Goal: Information Seeking & Learning: Understand process/instructions

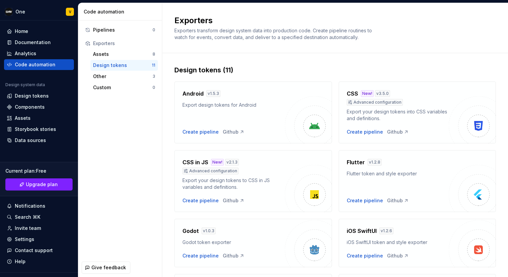
scroll to position [215, 0]
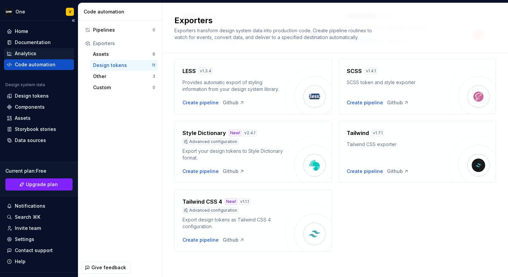
click at [38, 52] on div "Analytics" at bounding box center [39, 53] width 65 height 7
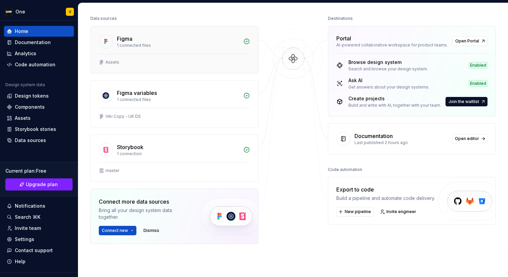
scroll to position [179, 0]
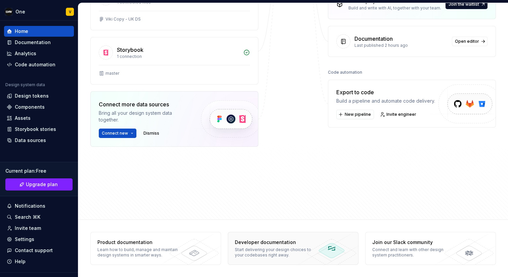
click at [261, 257] on div "Start delivering your design choices to your codebases right away." at bounding box center [277, 252] width 84 height 11
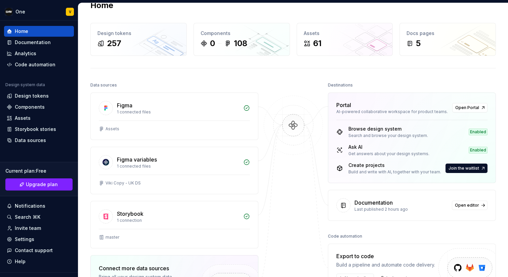
scroll to position [0, 0]
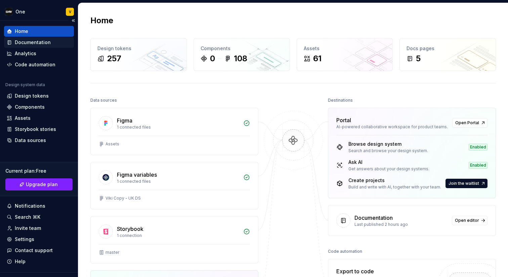
click at [48, 44] on div "Documentation" at bounding box center [33, 42] width 36 height 7
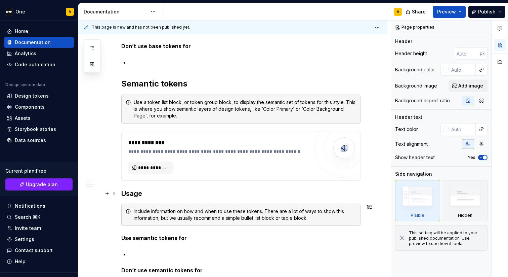
scroll to position [4873, 0]
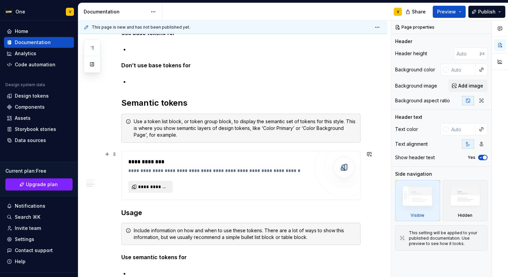
click at [163, 186] on span "**********" at bounding box center [153, 186] width 30 height 7
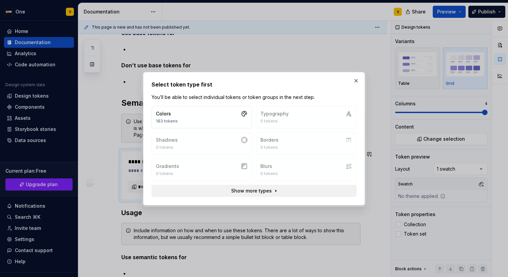
click at [255, 194] on button "Show more types" at bounding box center [254, 191] width 205 height 12
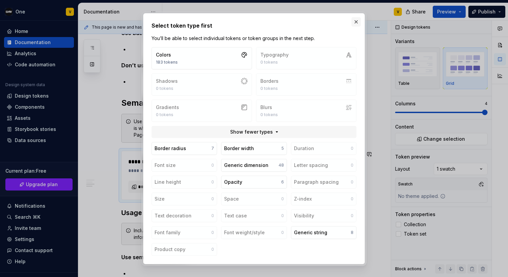
click at [355, 23] on button "button" at bounding box center [356, 21] width 9 height 9
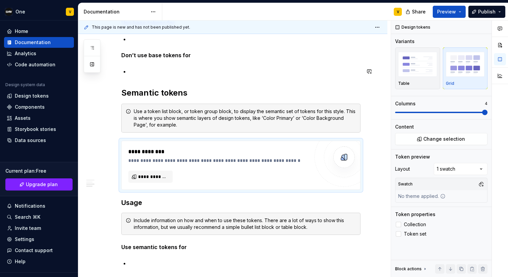
scroll to position [4885, 0]
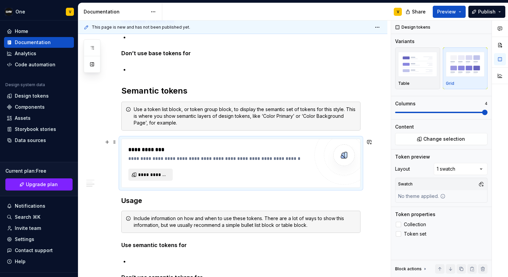
click at [149, 176] on span "**********" at bounding box center [153, 174] width 30 height 7
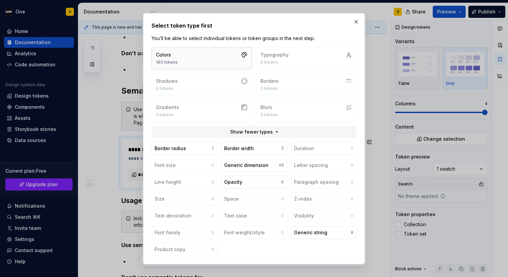
click at [205, 64] on button "Colors 183 tokens" at bounding box center [202, 58] width 101 height 22
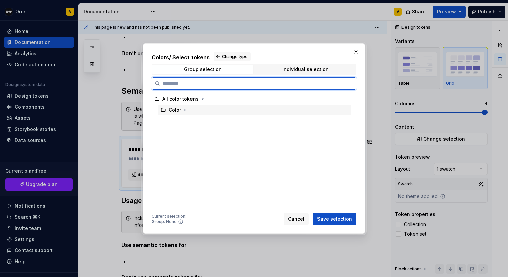
click at [183, 114] on div "Color" at bounding box center [254, 110] width 193 height 11
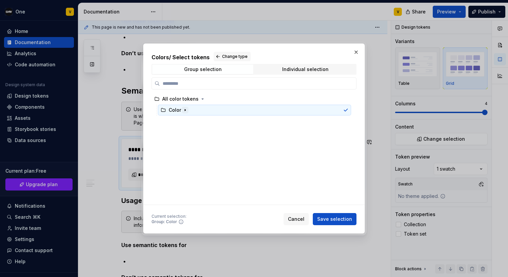
click at [183, 112] on icon "button" at bounding box center [185, 109] width 5 height 5
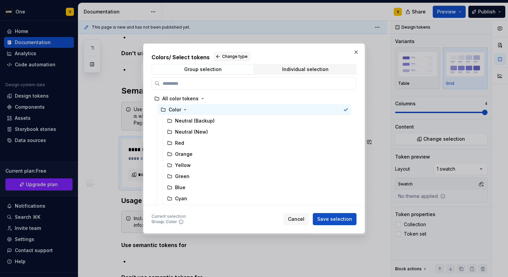
scroll to position [0, 0]
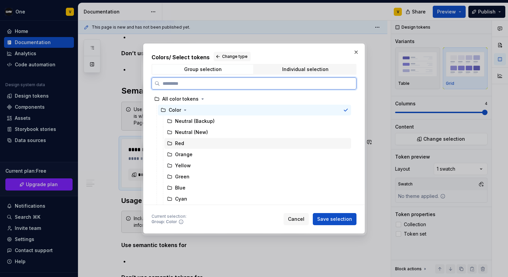
click at [171, 143] on icon at bounding box center [169, 143] width 5 height 5
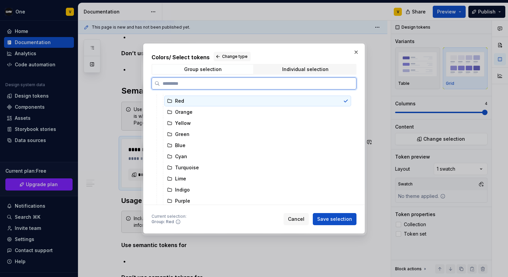
scroll to position [133, 0]
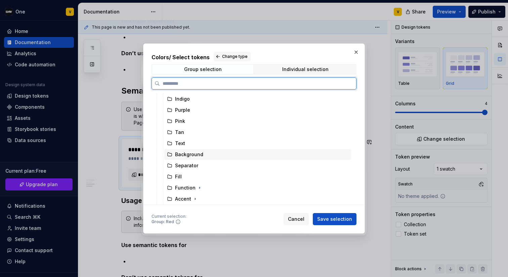
click at [186, 155] on div "Background" at bounding box center [189, 154] width 28 height 7
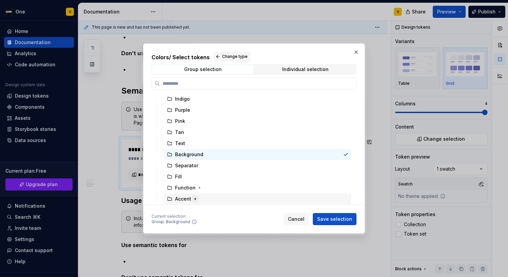
click at [195, 197] on icon "button" at bounding box center [195, 198] width 5 height 5
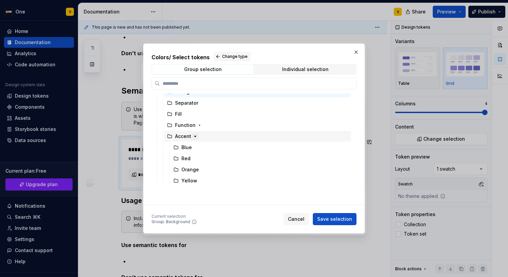
scroll to position [171, 0]
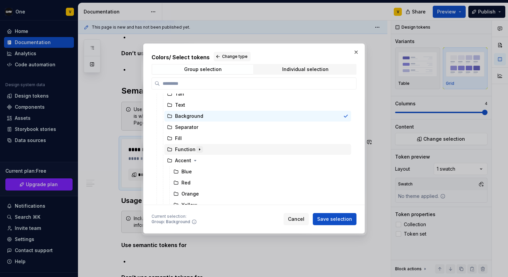
click at [197, 151] on icon "button" at bounding box center [199, 149] width 5 height 5
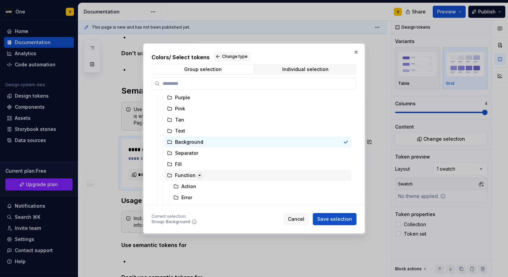
scroll to position [144, 0]
click at [296, 216] on span "Cancel" at bounding box center [296, 219] width 16 height 7
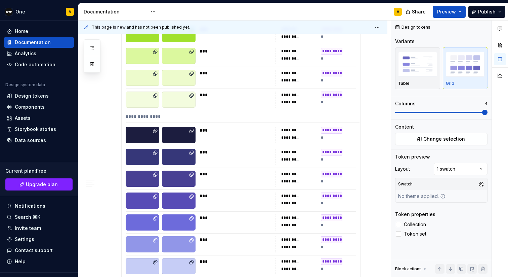
scroll to position [2102, 0]
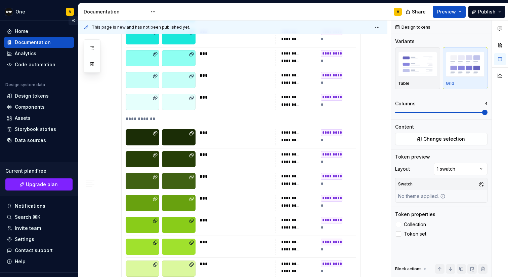
click at [73, 22] on button "Collapse sidebar" at bounding box center [73, 20] width 9 height 9
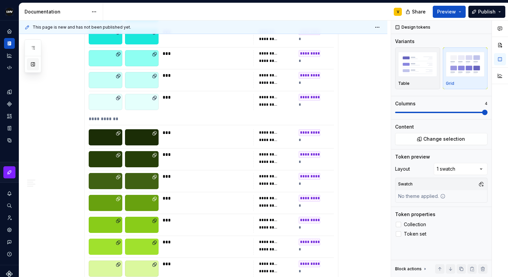
click at [35, 66] on button "button" at bounding box center [33, 64] width 12 height 12
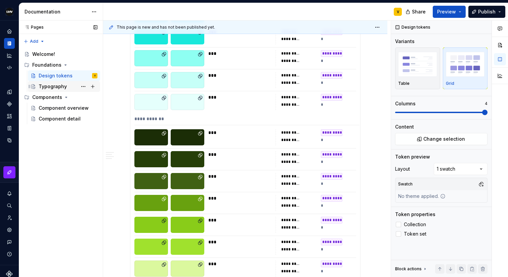
click at [60, 85] on div "Typography" at bounding box center [53, 86] width 28 height 7
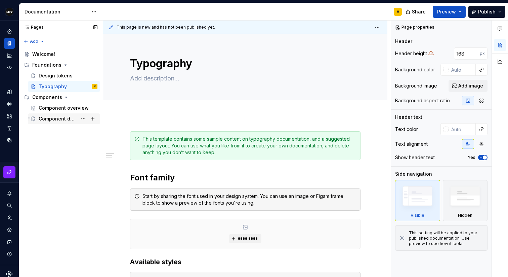
click at [60, 122] on div "Component detail" at bounding box center [58, 118] width 39 height 7
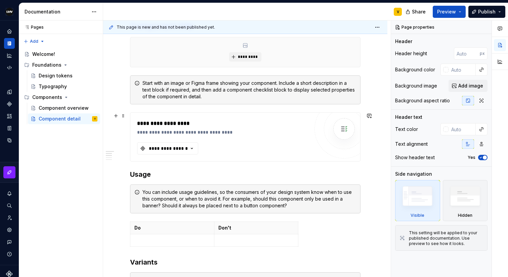
scroll to position [170, 0]
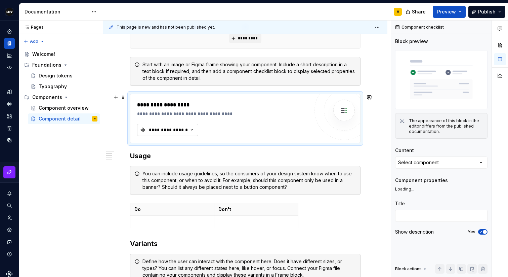
click at [157, 129] on div "**********" at bounding box center [168, 129] width 40 height 7
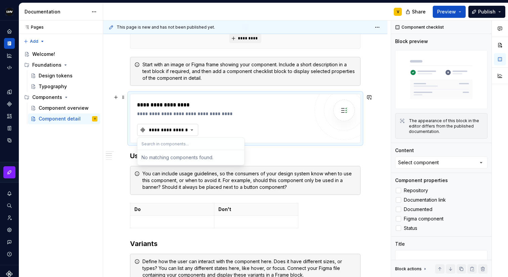
click at [157, 129] on div "**********" at bounding box center [168, 129] width 40 height 7
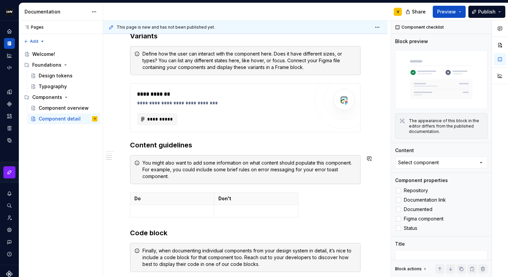
scroll to position [452, 0]
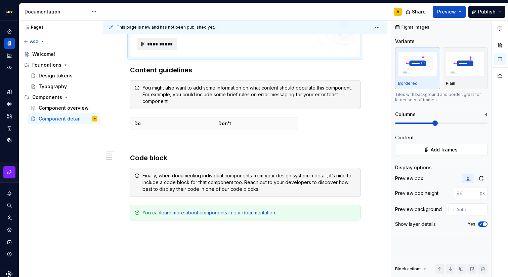
click at [170, 44] on span "**********" at bounding box center [160, 44] width 26 height 7
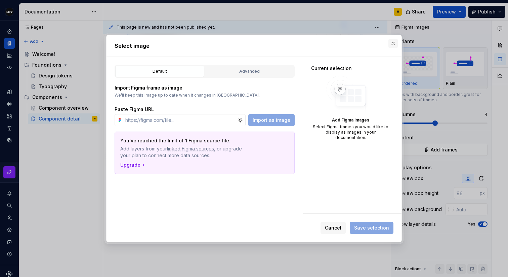
click at [393, 44] on button "button" at bounding box center [393, 43] width 9 height 9
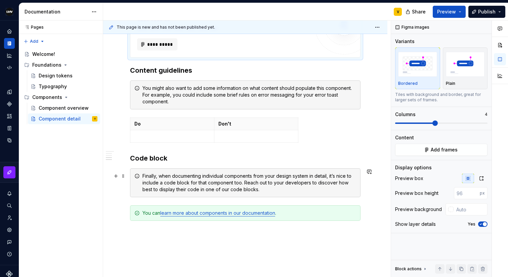
scroll to position [462, 0]
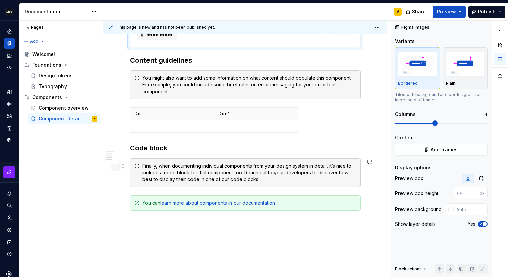
click at [116, 167] on button "button" at bounding box center [115, 165] width 9 height 9
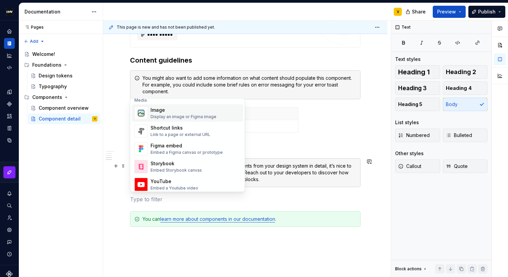
scroll to position [305, 0]
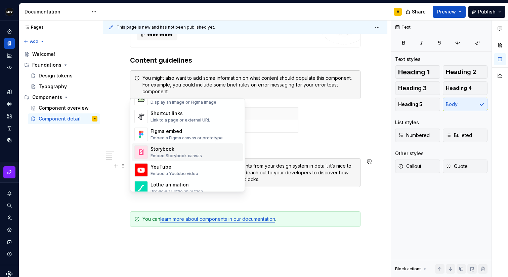
click at [176, 150] on div "Storybook" at bounding box center [176, 149] width 51 height 7
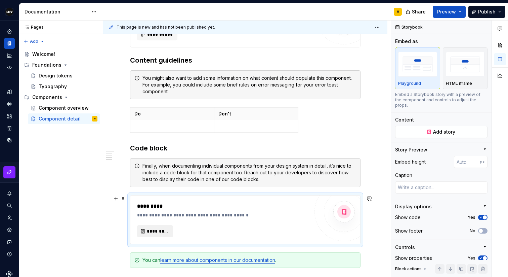
click at [158, 231] on span "*********" at bounding box center [158, 231] width 22 height 7
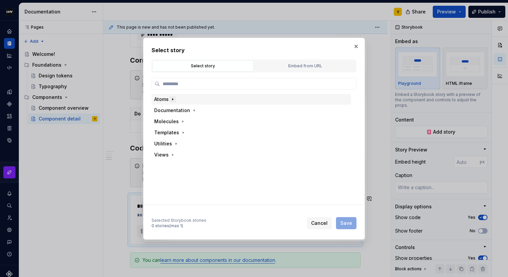
click at [172, 101] on icon "button" at bounding box center [172, 98] width 5 height 5
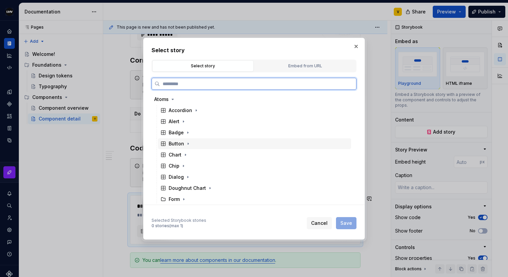
click at [183, 144] on div "Button" at bounding box center [176, 143] width 15 height 7
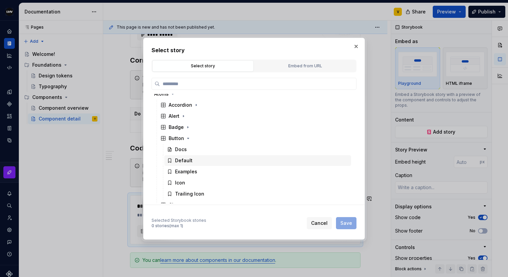
scroll to position [7, 0]
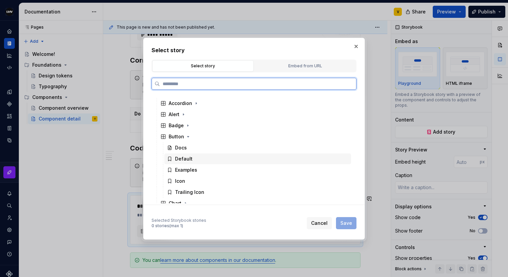
click at [188, 159] on div "Default" at bounding box center [183, 158] width 17 height 7
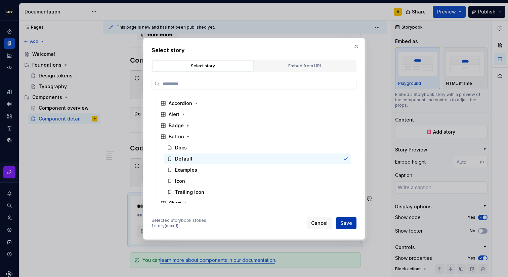
click at [341, 225] on button "Save" at bounding box center [346, 223] width 21 height 12
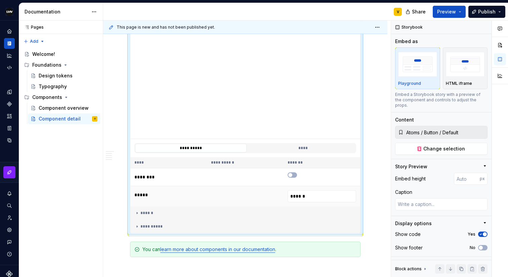
scroll to position [648, 0]
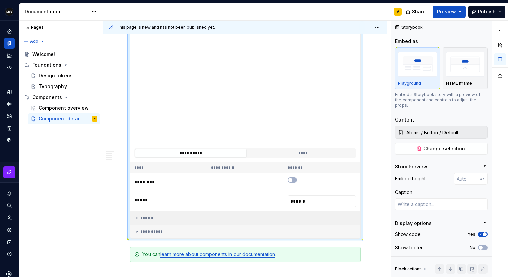
click at [136, 219] on icon at bounding box center [136, 217] width 5 height 5
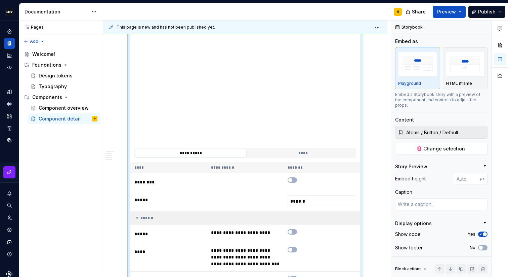
click at [136, 219] on icon at bounding box center [136, 217] width 5 height 5
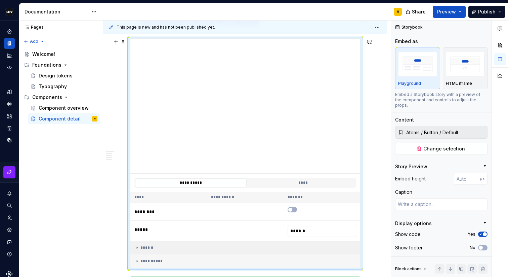
scroll to position [605, 0]
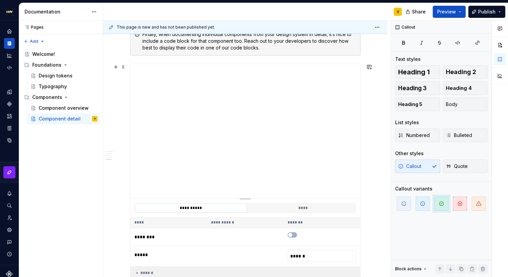
scroll to position [578, 0]
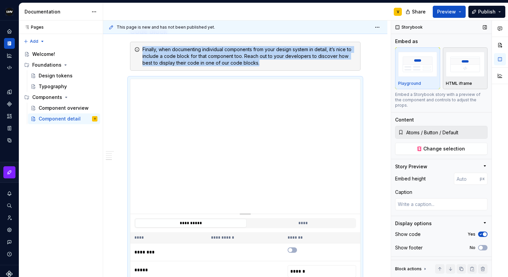
click at [462, 64] on img "button" at bounding box center [465, 64] width 39 height 25
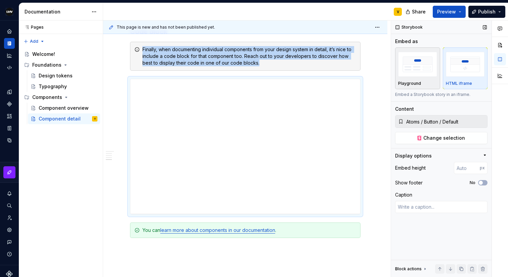
click at [426, 69] on img "button" at bounding box center [417, 64] width 39 height 25
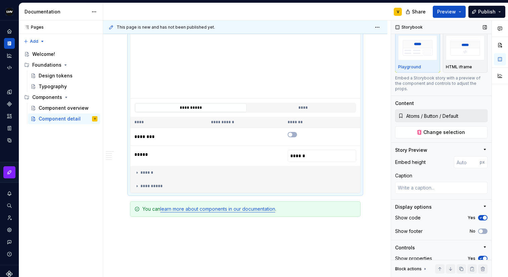
scroll to position [12, 0]
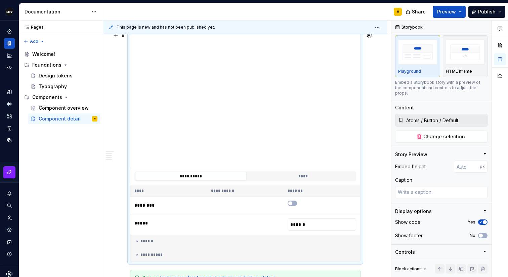
scroll to position [606, 0]
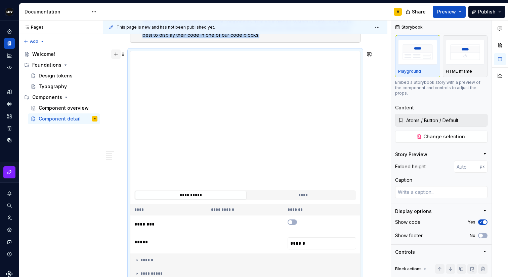
click at [115, 55] on button "button" at bounding box center [115, 53] width 9 height 9
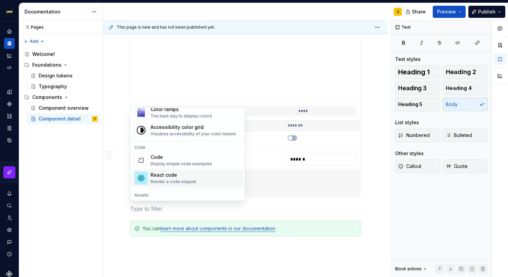
scroll to position [518, 0]
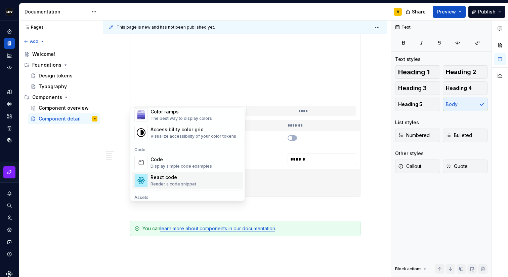
click at [184, 182] on div "Render a code snippet" at bounding box center [174, 184] width 46 height 5
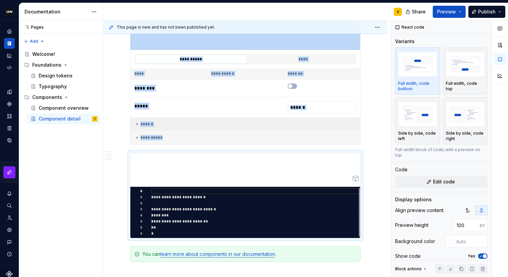
scroll to position [761, 0]
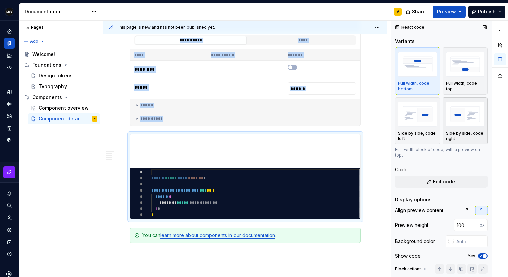
click at [463, 116] on img "button" at bounding box center [465, 114] width 39 height 25
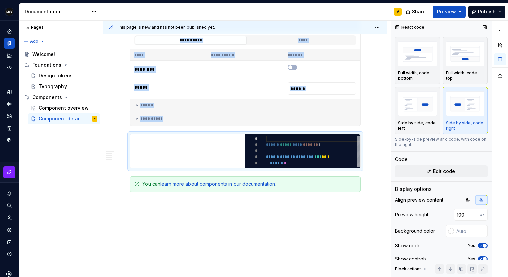
scroll to position [18, 0]
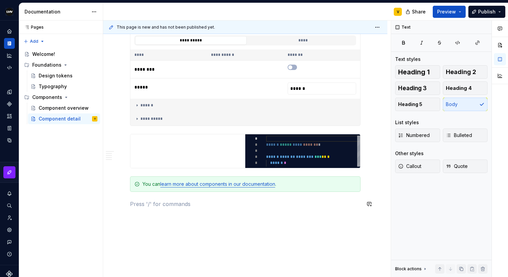
click at [354, 162] on div "*********" at bounding box center [302, 151] width 115 height 34
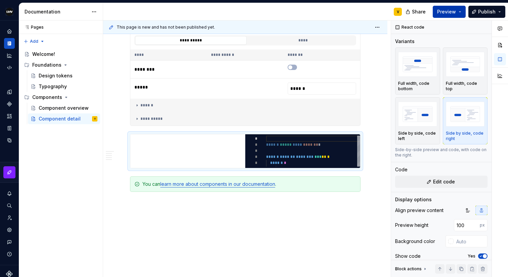
click at [445, 9] on span "Preview" at bounding box center [446, 11] width 19 height 7
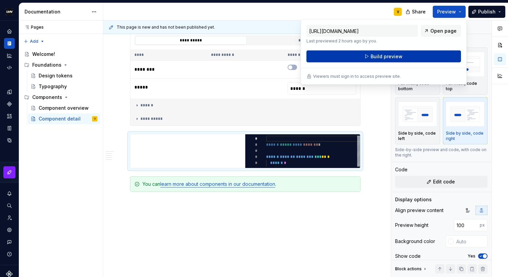
click at [377, 60] on button "Build preview" at bounding box center [384, 56] width 155 height 12
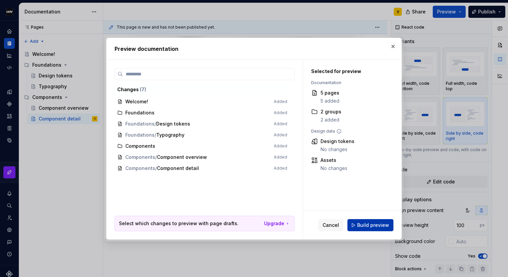
click at [361, 224] on span "Build preview" at bounding box center [373, 225] width 32 height 7
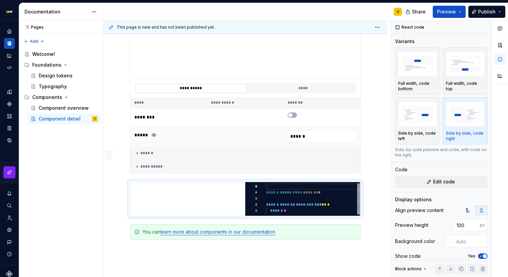
scroll to position [713, 0]
type textarea "*"
